Goal: Task Accomplishment & Management: Use online tool/utility

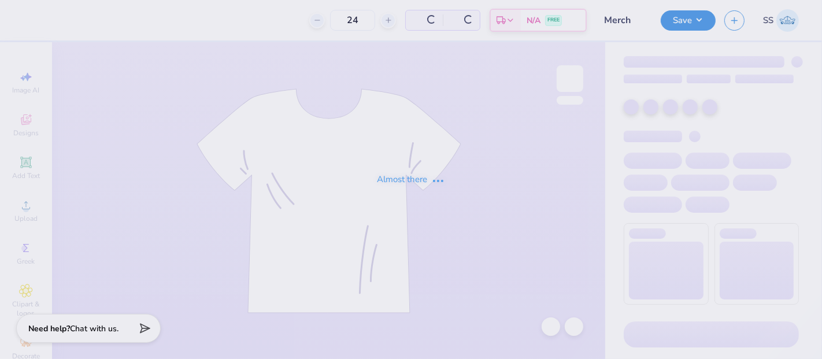
type input "24"
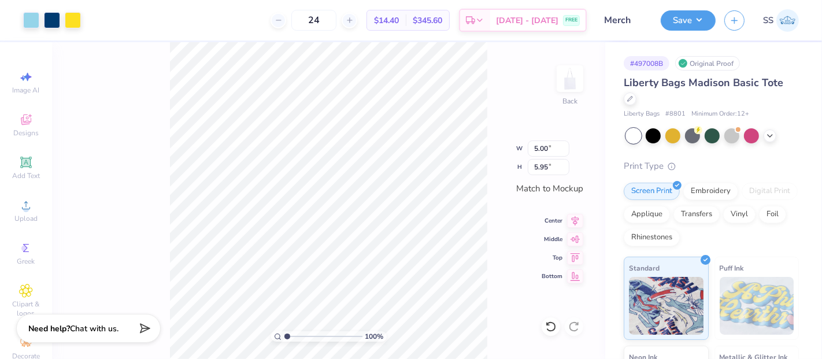
type input "6.13"
drag, startPoint x: 542, startPoint y: 166, endPoint x: 534, endPoint y: 166, distance: 7.5
click at [534, 166] on input "7.29" at bounding box center [549, 167] width 42 height 16
type input "15"
type input "9.24"
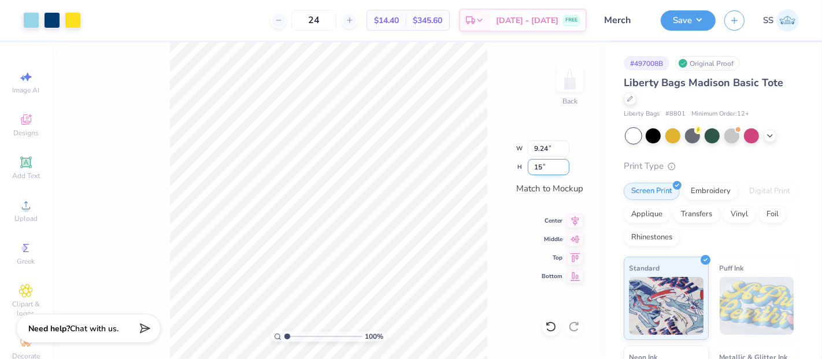
type input "11.00"
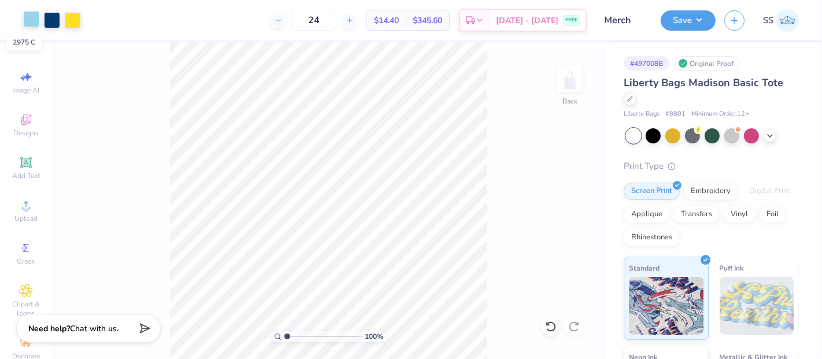
click at [29, 20] on div at bounding box center [31, 19] width 16 height 16
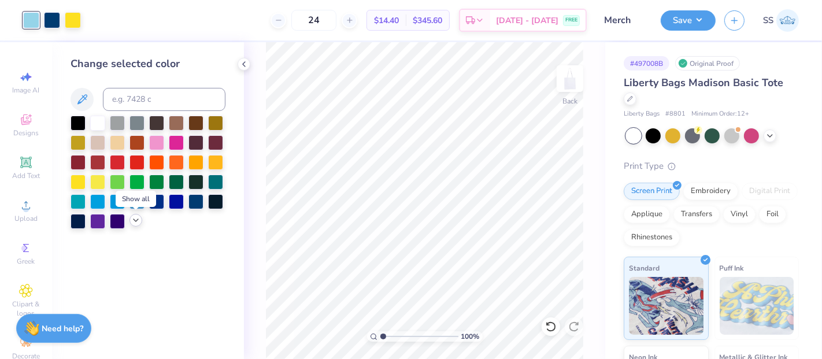
click at [136, 224] on icon at bounding box center [135, 220] width 9 height 9
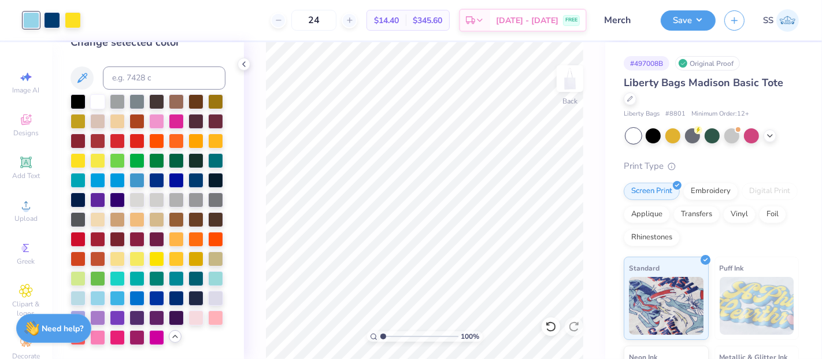
scroll to position [43, 0]
click at [86, 297] on div at bounding box center [78, 297] width 15 height 15
click at [692, 20] on button "Save" at bounding box center [688, 19] width 55 height 20
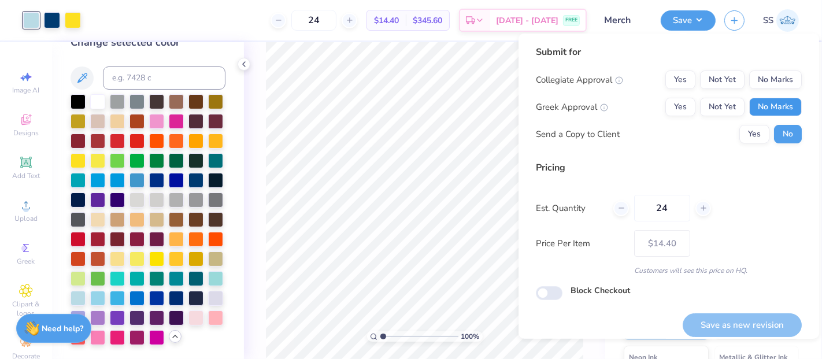
click at [769, 105] on button "No Marks" at bounding box center [775, 107] width 53 height 18
click at [763, 74] on button "No Marks" at bounding box center [775, 80] width 53 height 18
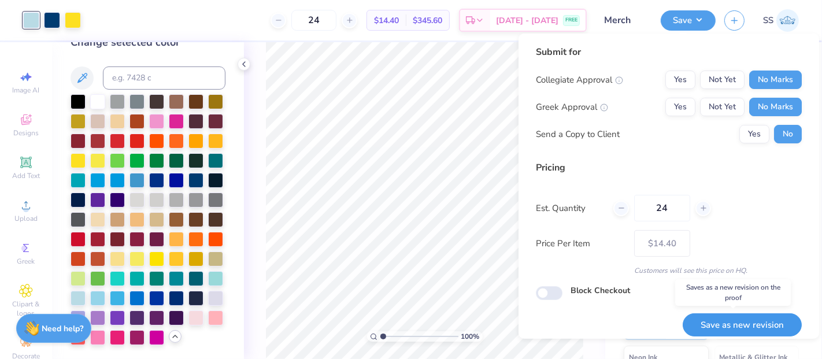
click at [716, 320] on button "Save as new revision" at bounding box center [742, 325] width 119 height 24
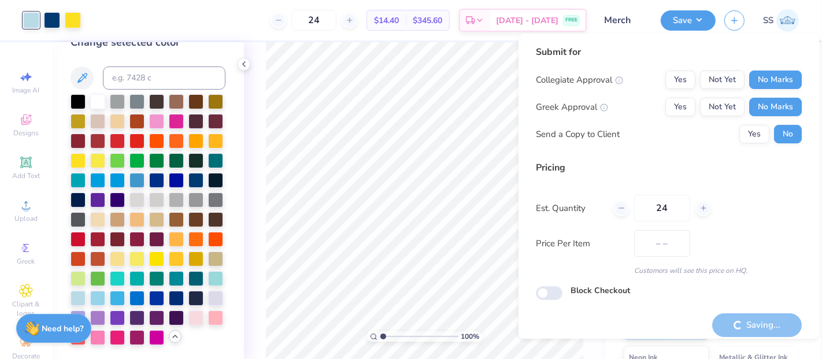
type input "$14.40"
